Goal: Navigation & Orientation: Find specific page/section

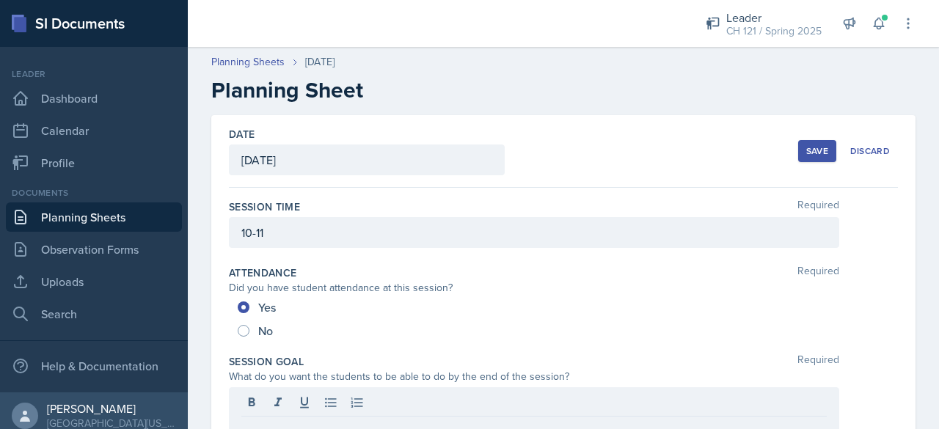
click at [803, 159] on button "Save" at bounding box center [817, 151] width 38 height 22
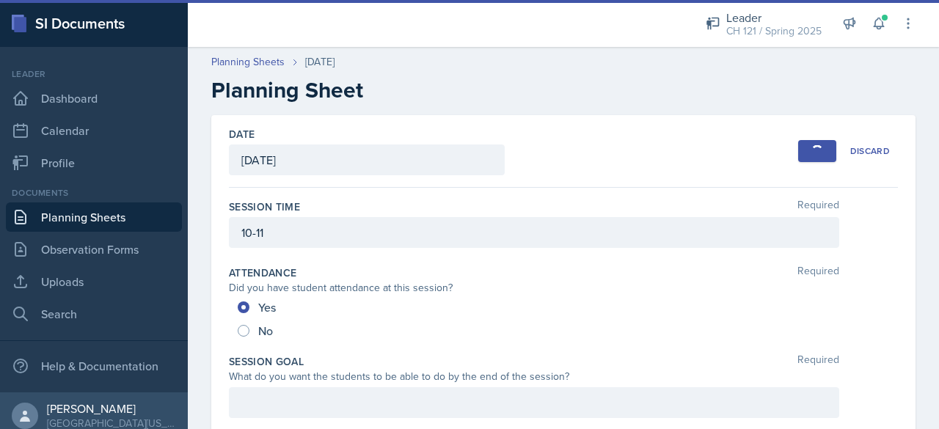
click at [103, 214] on link "Planning Sheets" at bounding box center [94, 217] width 176 height 29
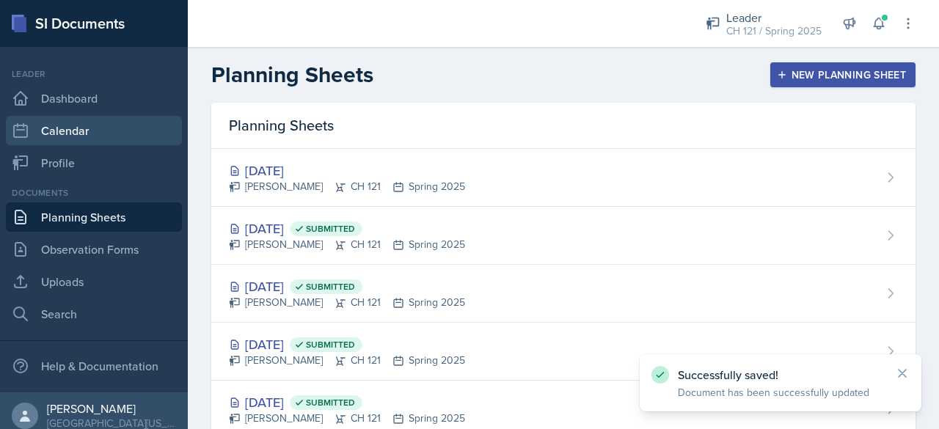
click at [65, 133] on link "Calendar" at bounding box center [94, 130] width 176 height 29
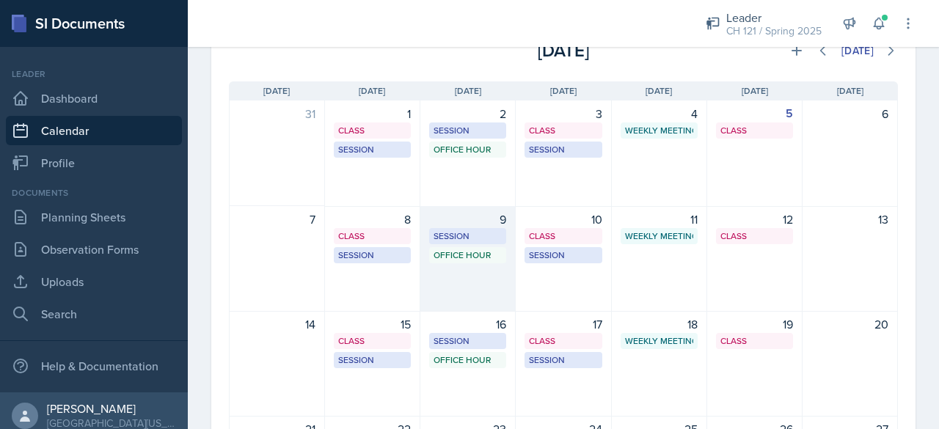
scroll to position [59, 0]
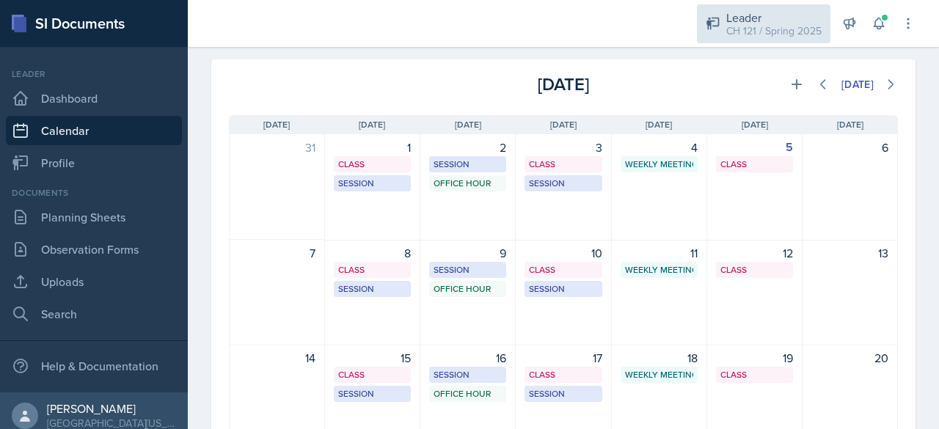
click at [780, 26] on div "CH 121 / Spring 2025" at bounding box center [774, 30] width 95 height 15
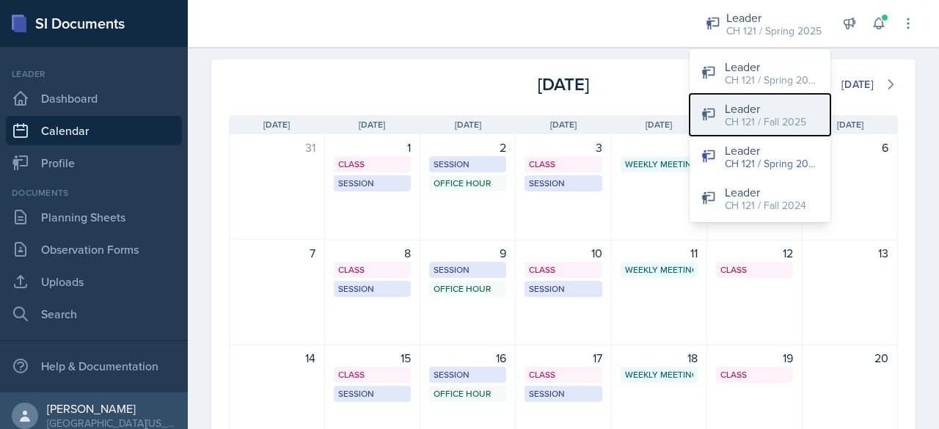
click at [788, 121] on div "CH 121 / Fall 2025" at bounding box center [765, 121] width 81 height 15
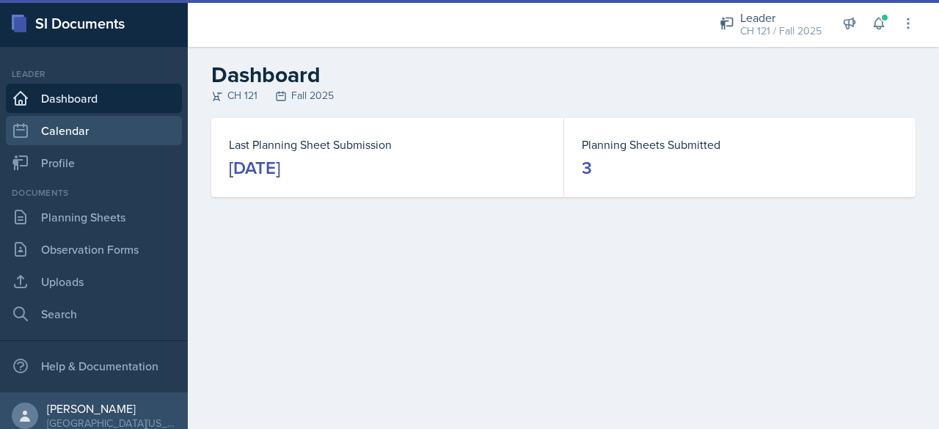
click at [112, 129] on link "Calendar" at bounding box center [94, 130] width 176 height 29
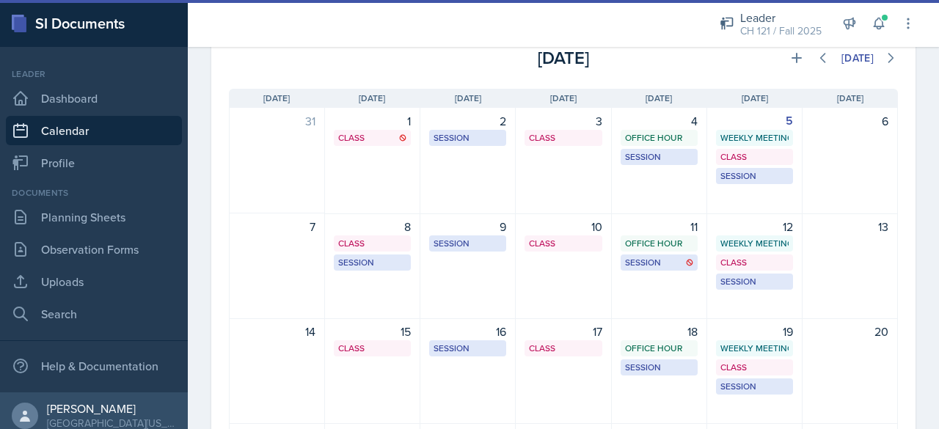
scroll to position [106, 0]
